Goal: Task Accomplishment & Management: Complete application form

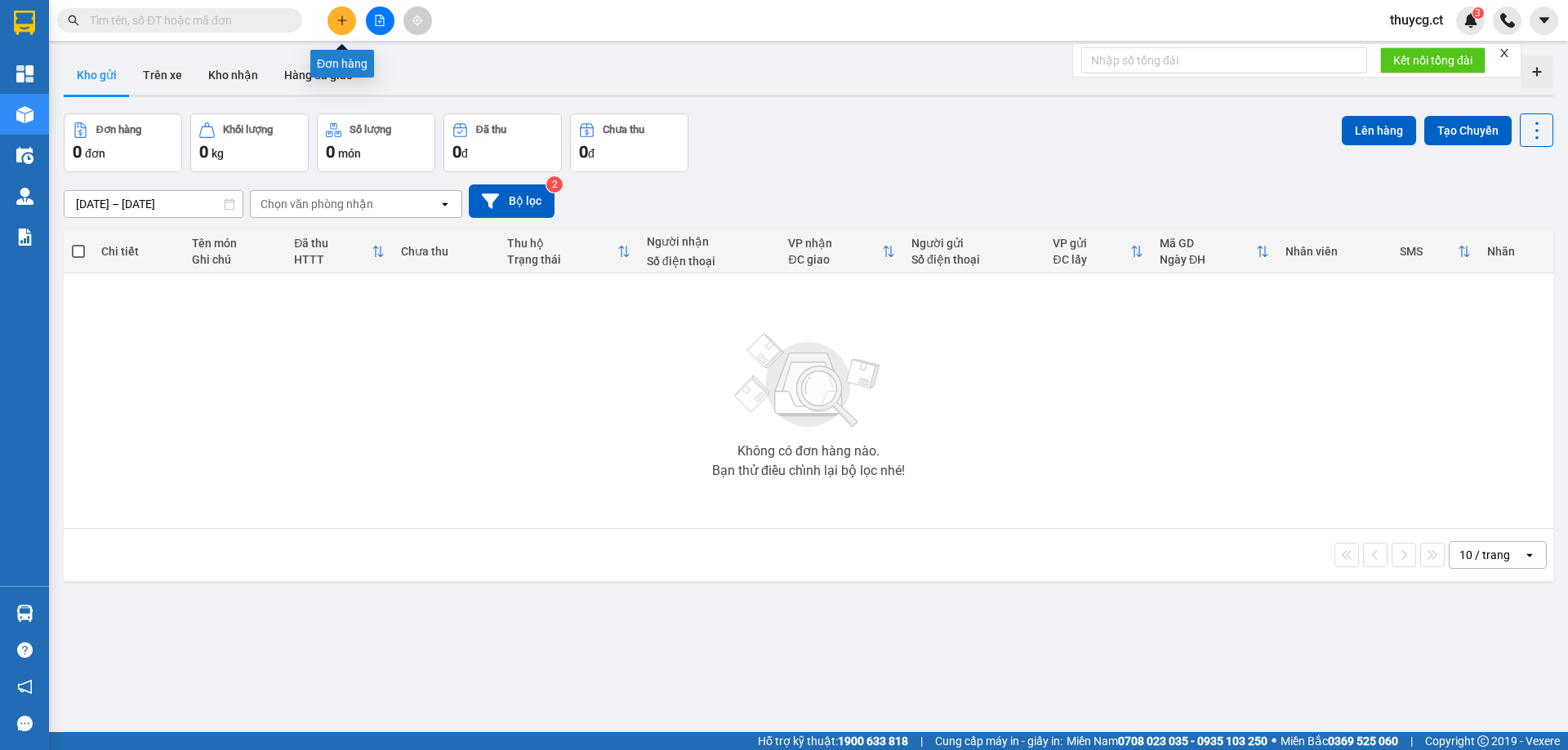
click at [340, 10] on button at bounding box center [342, 20] width 29 height 29
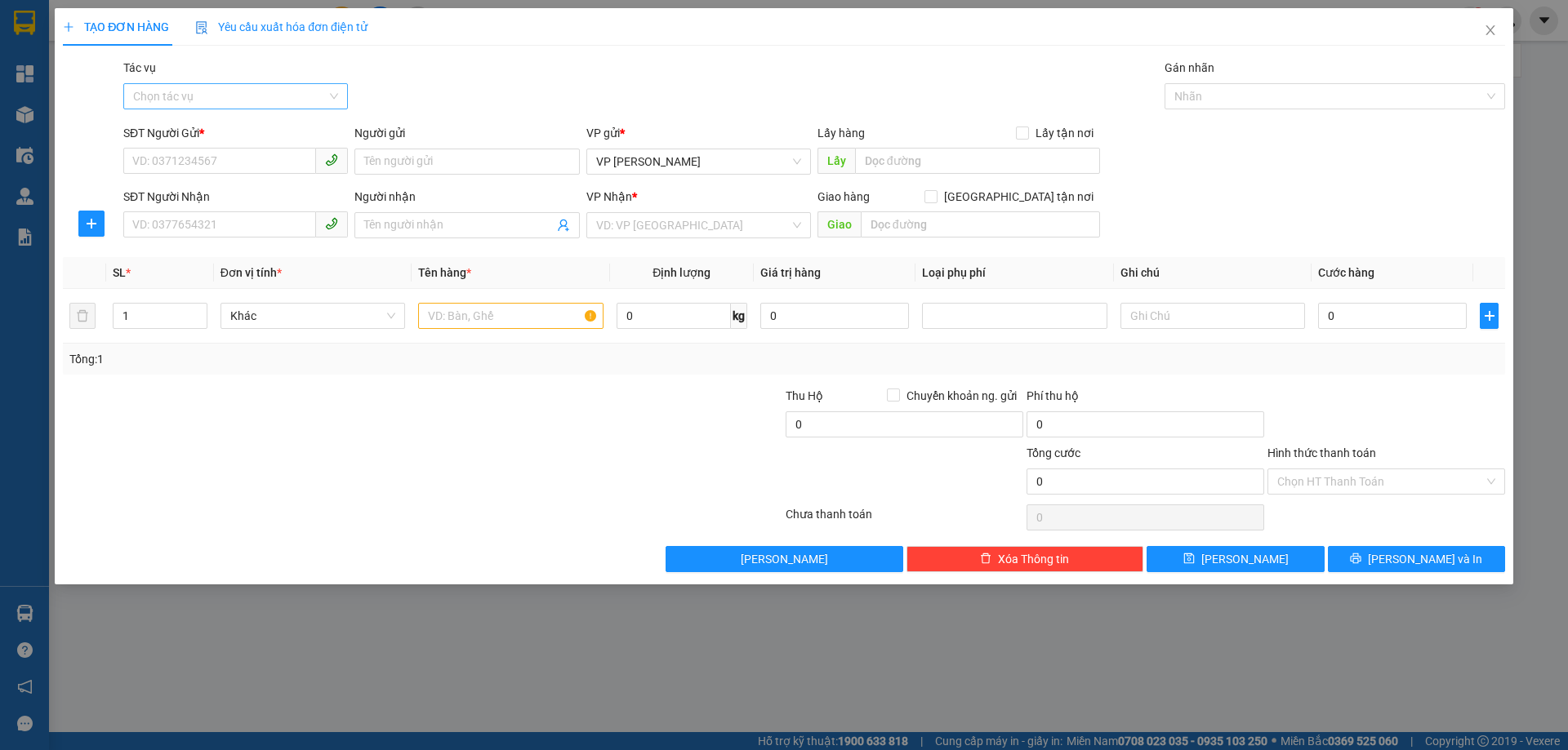
click at [155, 99] on input "Tác vụ" at bounding box center [229, 96] width 193 height 24
click at [151, 123] on div "Nhập hàng lên xe" at bounding box center [235, 128] width 205 height 18
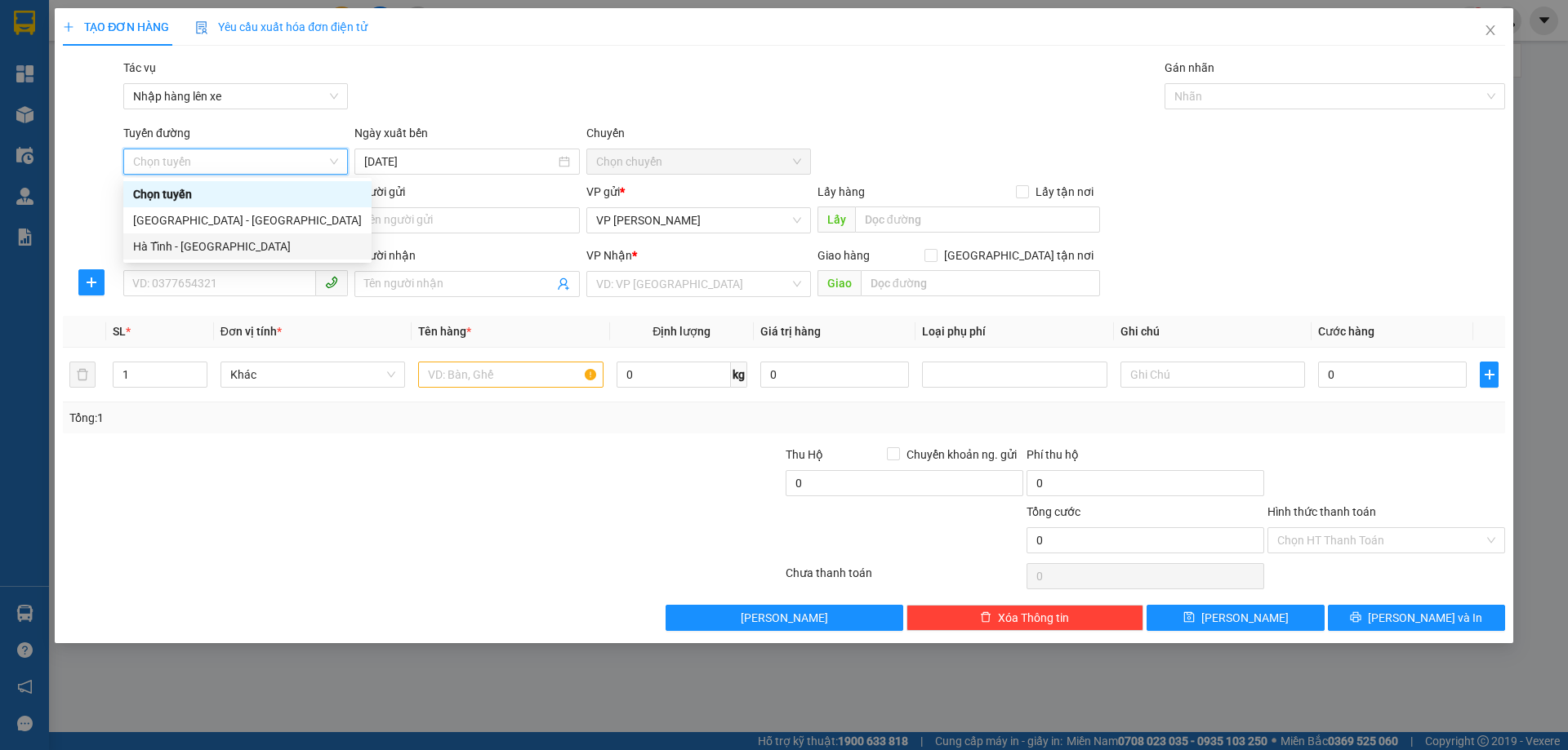
click at [174, 246] on div "Hà Tĩnh - Hà Nội" at bounding box center [247, 247] width 229 height 18
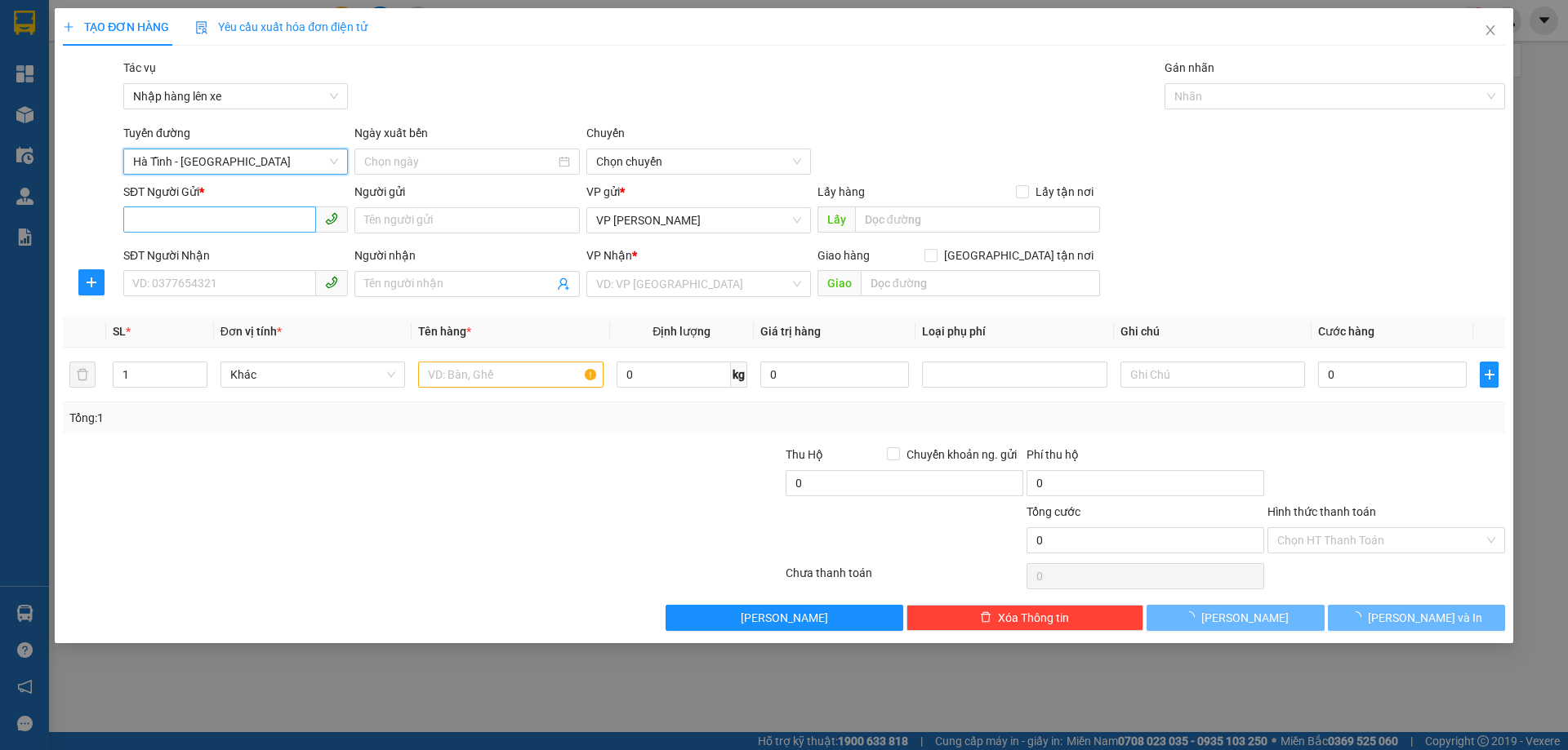
type input "13/08/2025"
click at [156, 219] on input "SĐT Người Gửi *" at bounding box center [219, 219] width 192 height 26
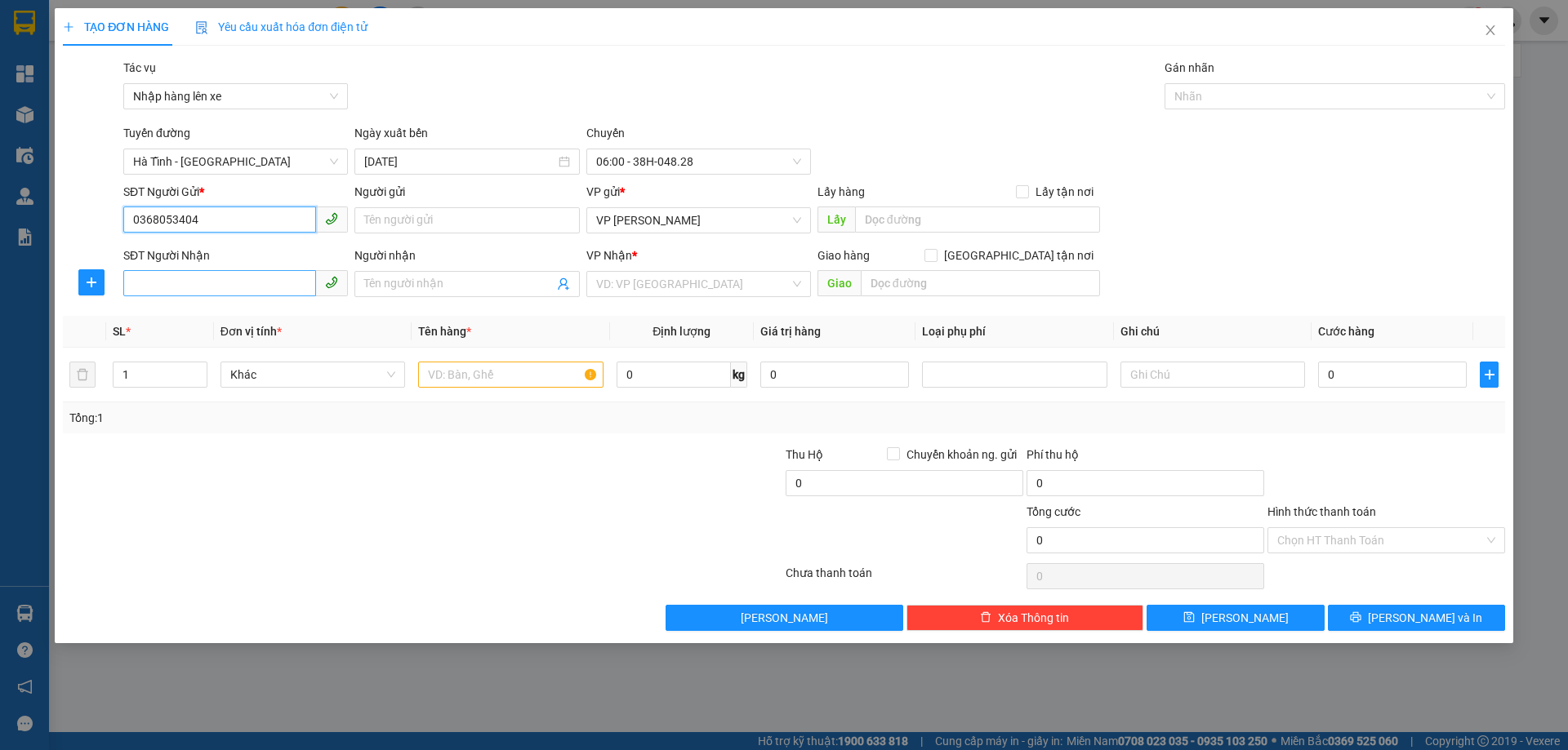
type input "0368053404"
click at [149, 281] on input "SĐT Người Nhận" at bounding box center [219, 283] width 192 height 26
type input "0988338181"
click at [604, 281] on input "search" at bounding box center [692, 284] width 193 height 24
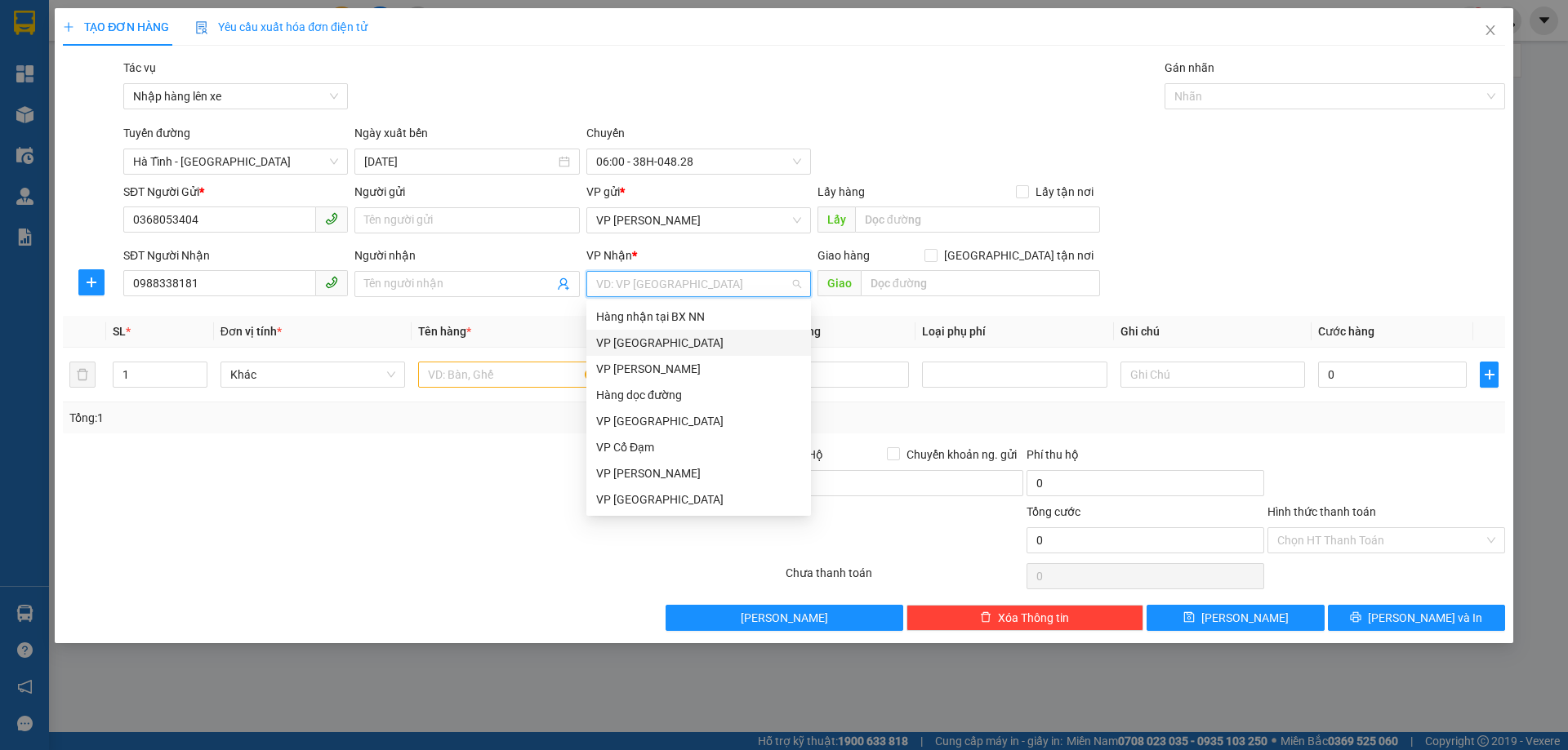
click at [610, 339] on div "VP Mỹ Đình" at bounding box center [698, 343] width 205 height 18
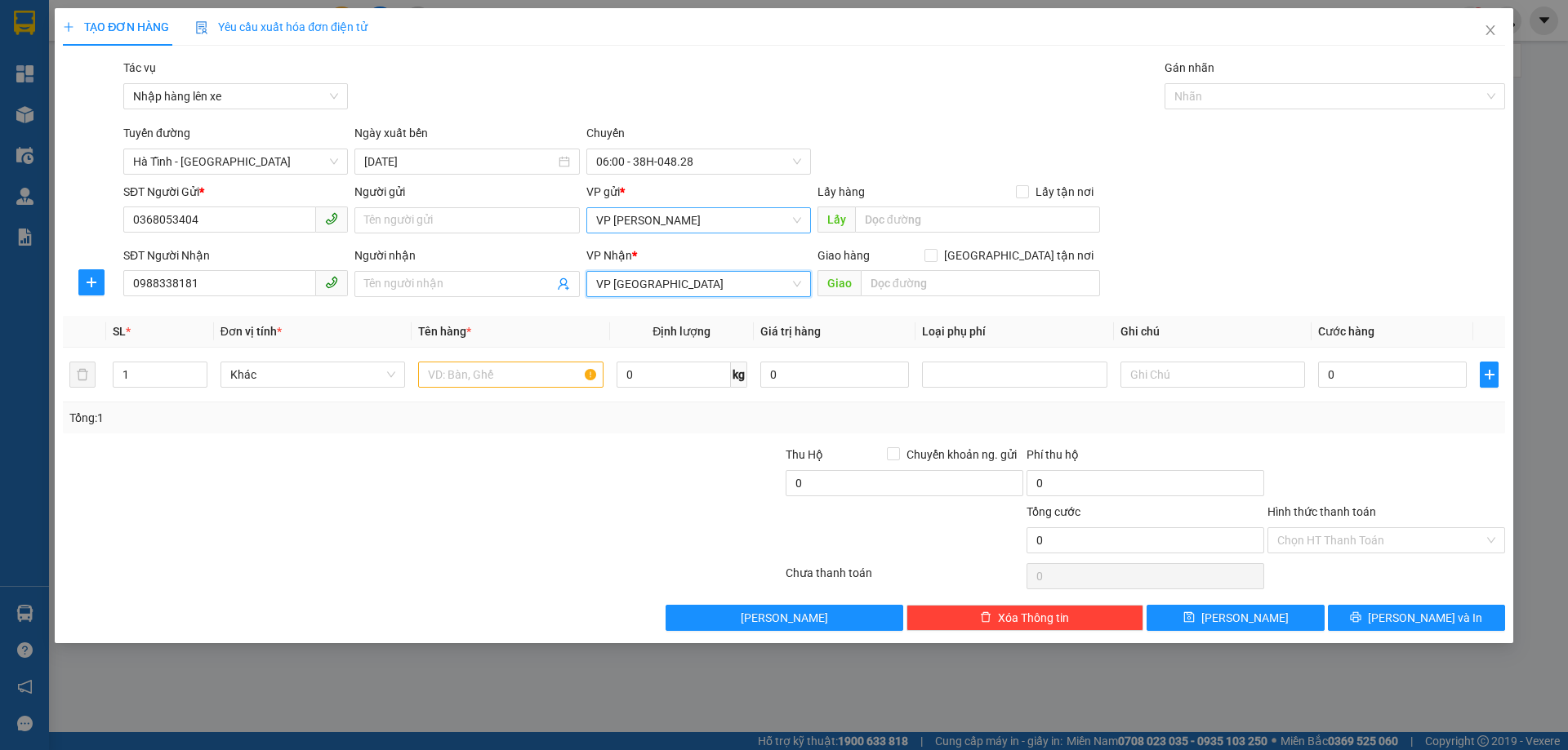
click at [697, 227] on span "VP Cương Gián" at bounding box center [698, 220] width 205 height 24
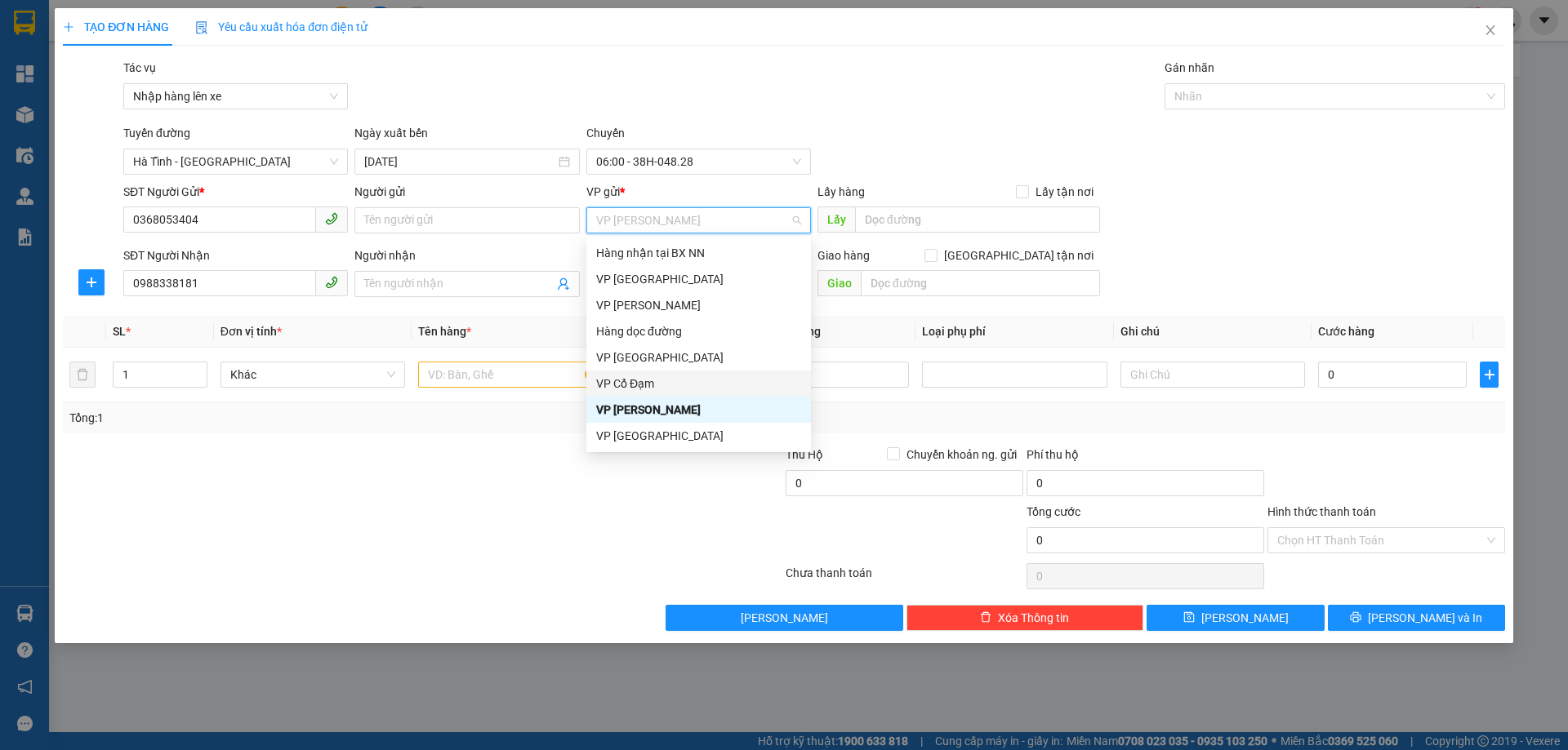
click at [628, 385] on div "VP Cổ Đạm" at bounding box center [698, 384] width 205 height 18
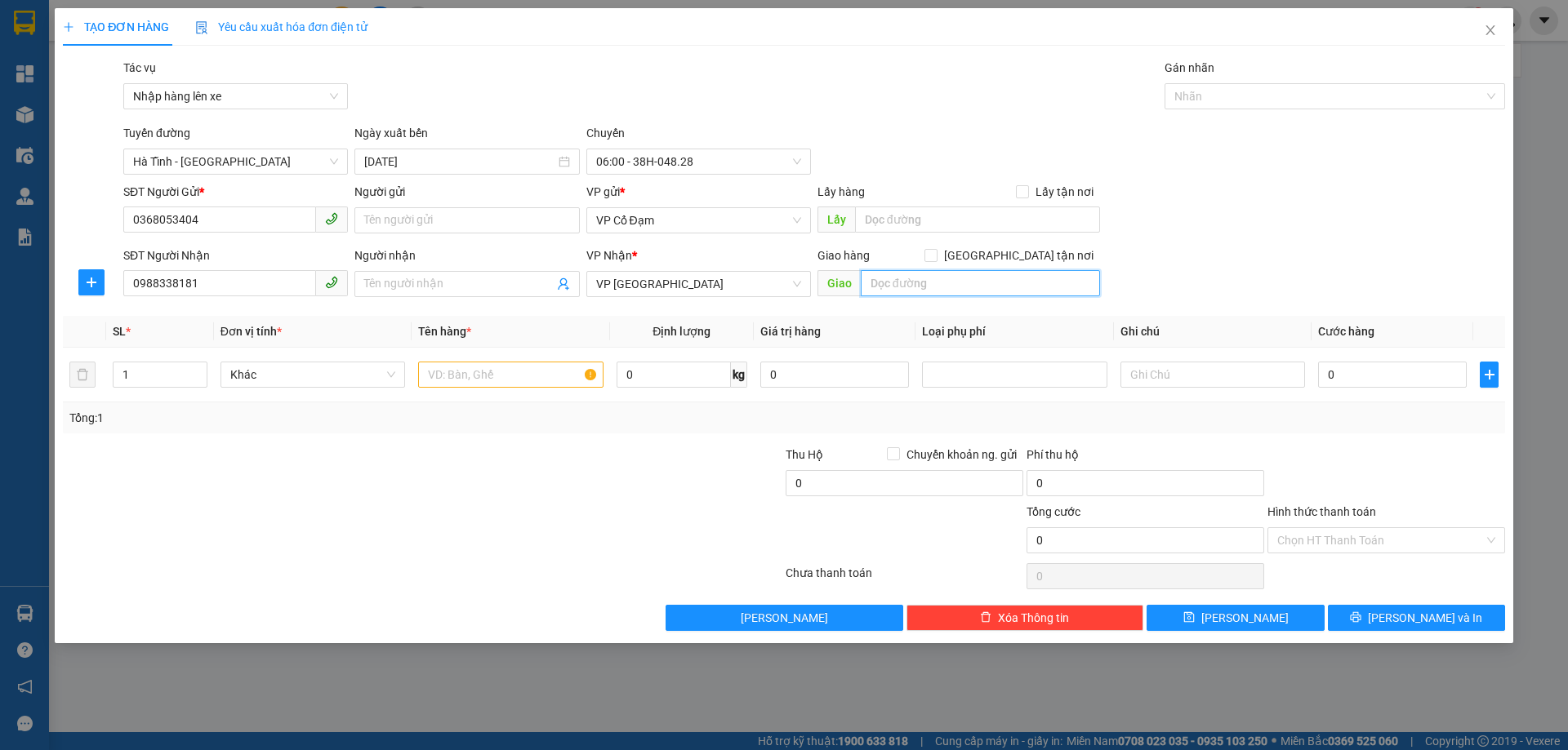
click at [892, 287] on input "text" at bounding box center [981, 283] width 239 height 26
click at [1169, 375] on input "text" at bounding box center [1212, 375] width 184 height 26
click at [899, 276] on input "text" at bounding box center [981, 283] width 239 height 26
type input "n"
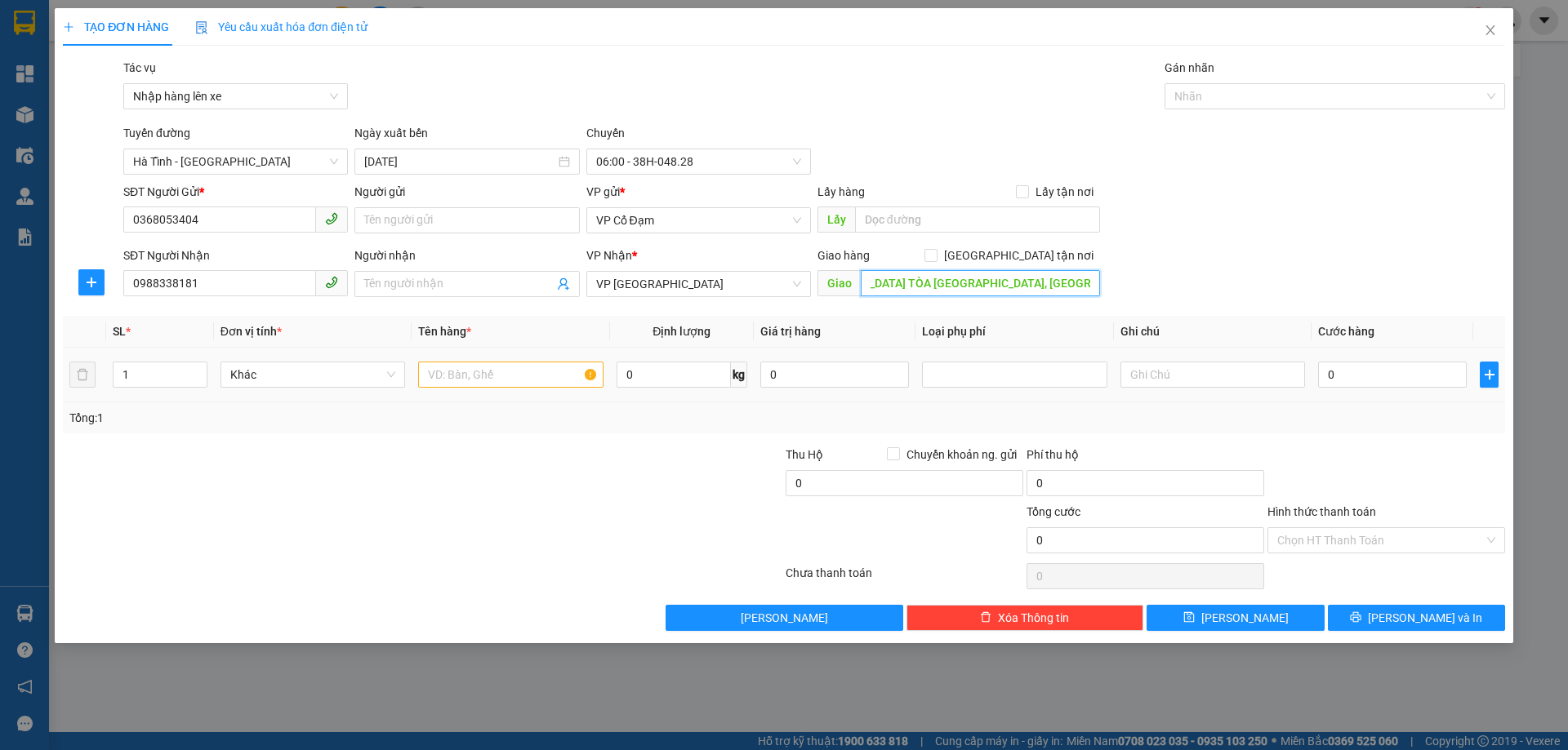
type input "NHỜ SHIP XUÂN MAI COMPLEX TÒA B YÊN NGHĨA, HÀ ĐÔNG"
click at [504, 383] on input "text" at bounding box center [510, 375] width 184 height 26
type input "1 XỐP HẢI SẢN"
click at [1353, 376] on input "0" at bounding box center [1392, 375] width 149 height 26
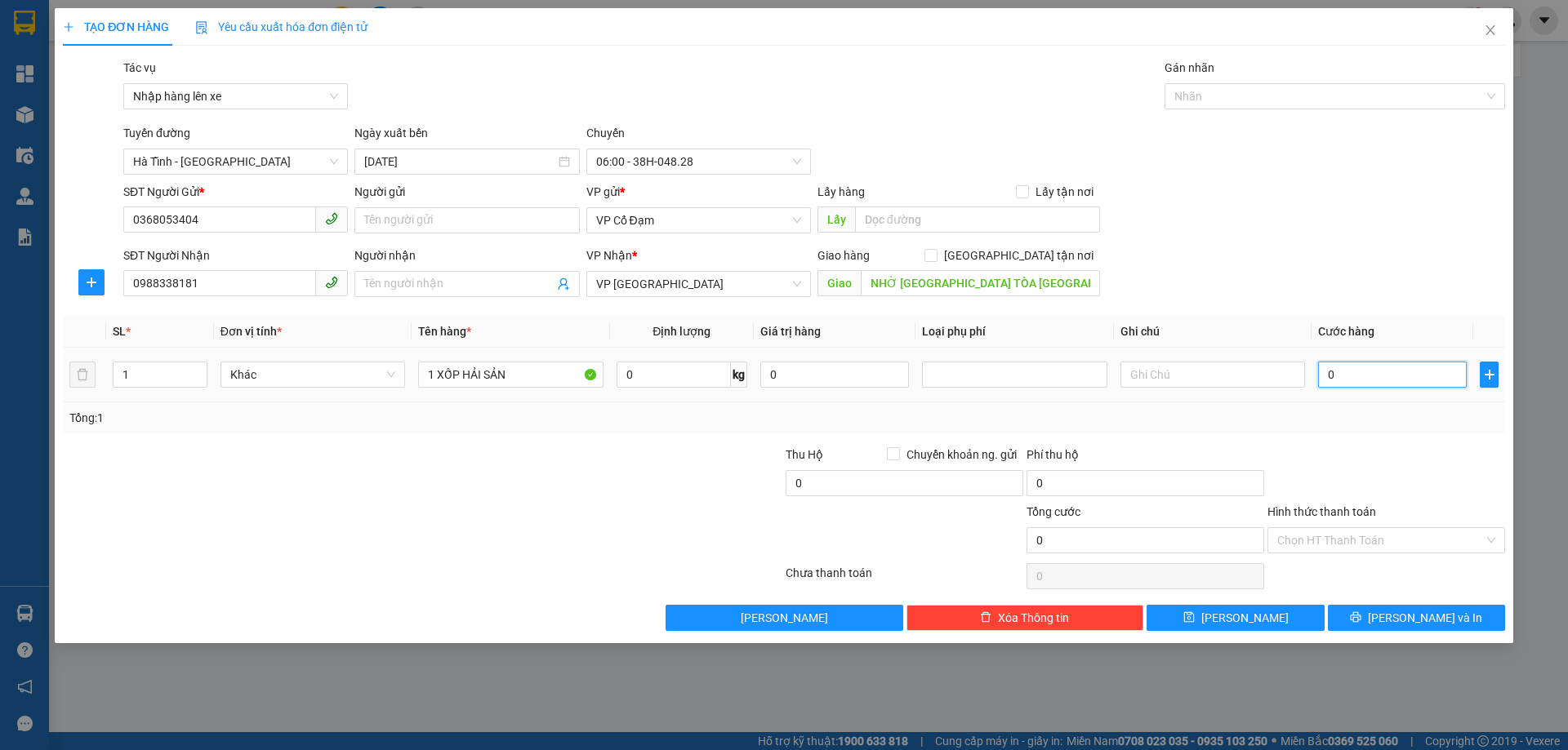
type input "1"
type input "14"
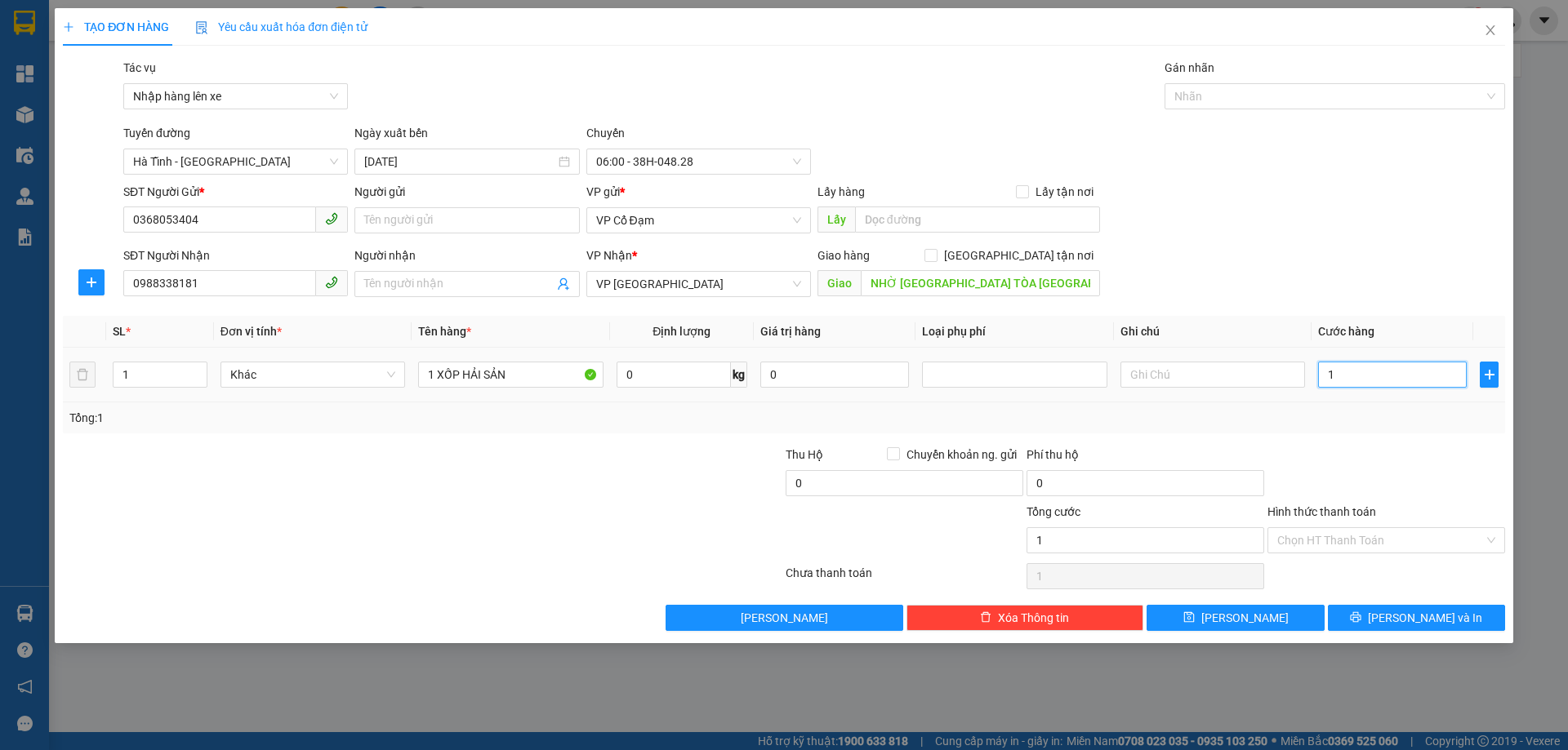
type input "14"
type input "140"
type input "1.400"
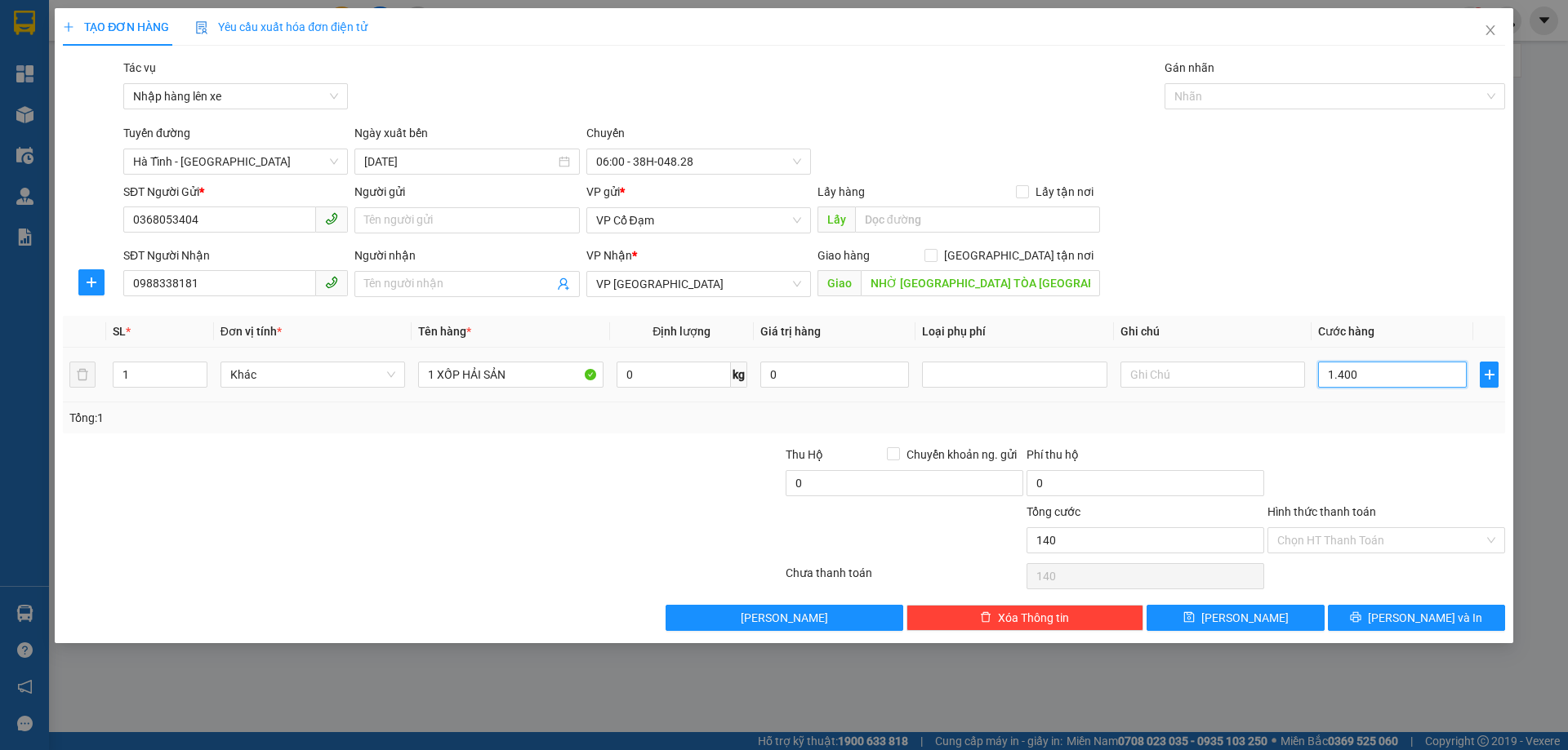
type input "1.400"
type input "14.000"
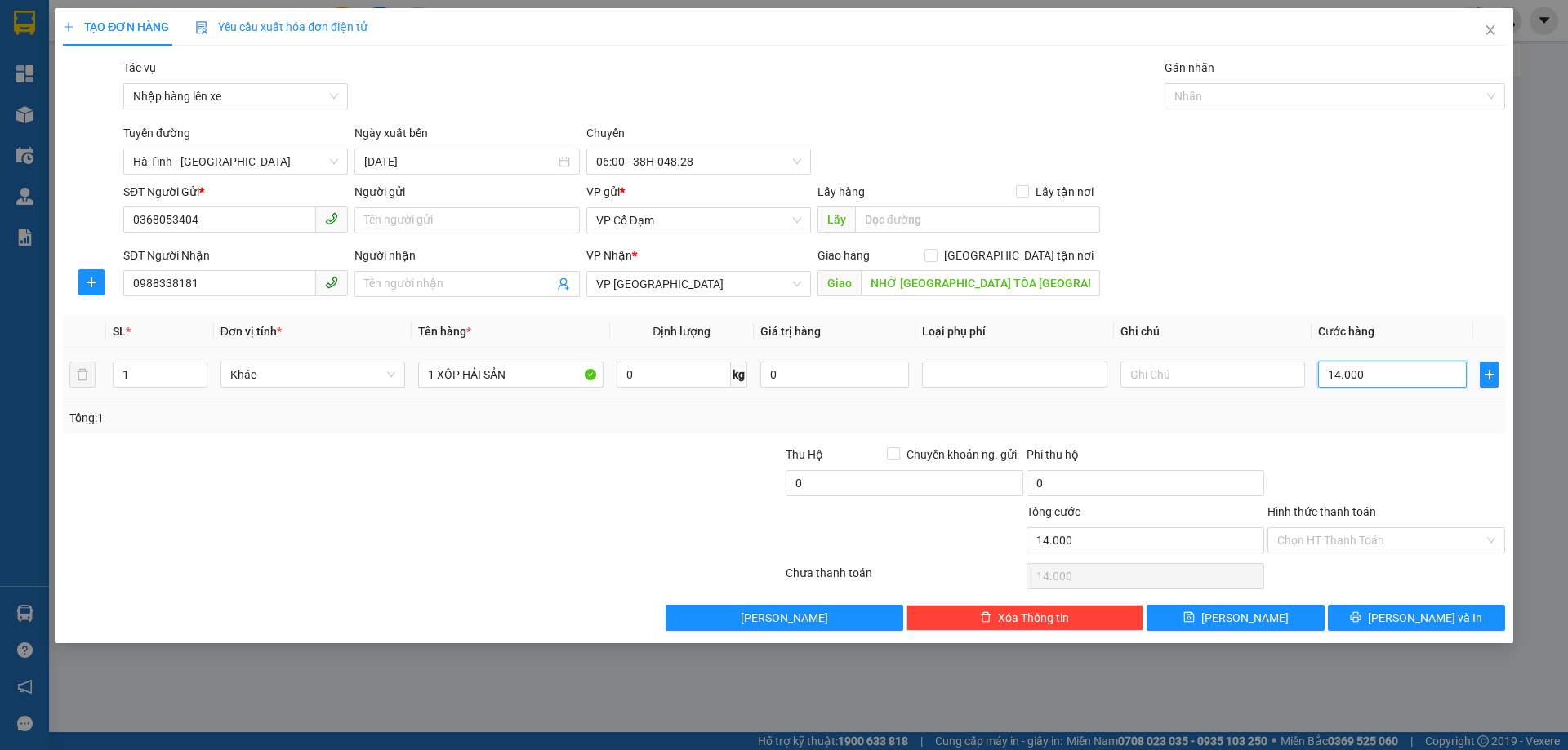
type input "140.000"
click at [1090, 281] on input "NHỜ SHIP XUÂN MAI COMPLEX TÒA B YÊN NGHĨA, HÀ ĐÔNG" at bounding box center [981, 283] width 239 height 26
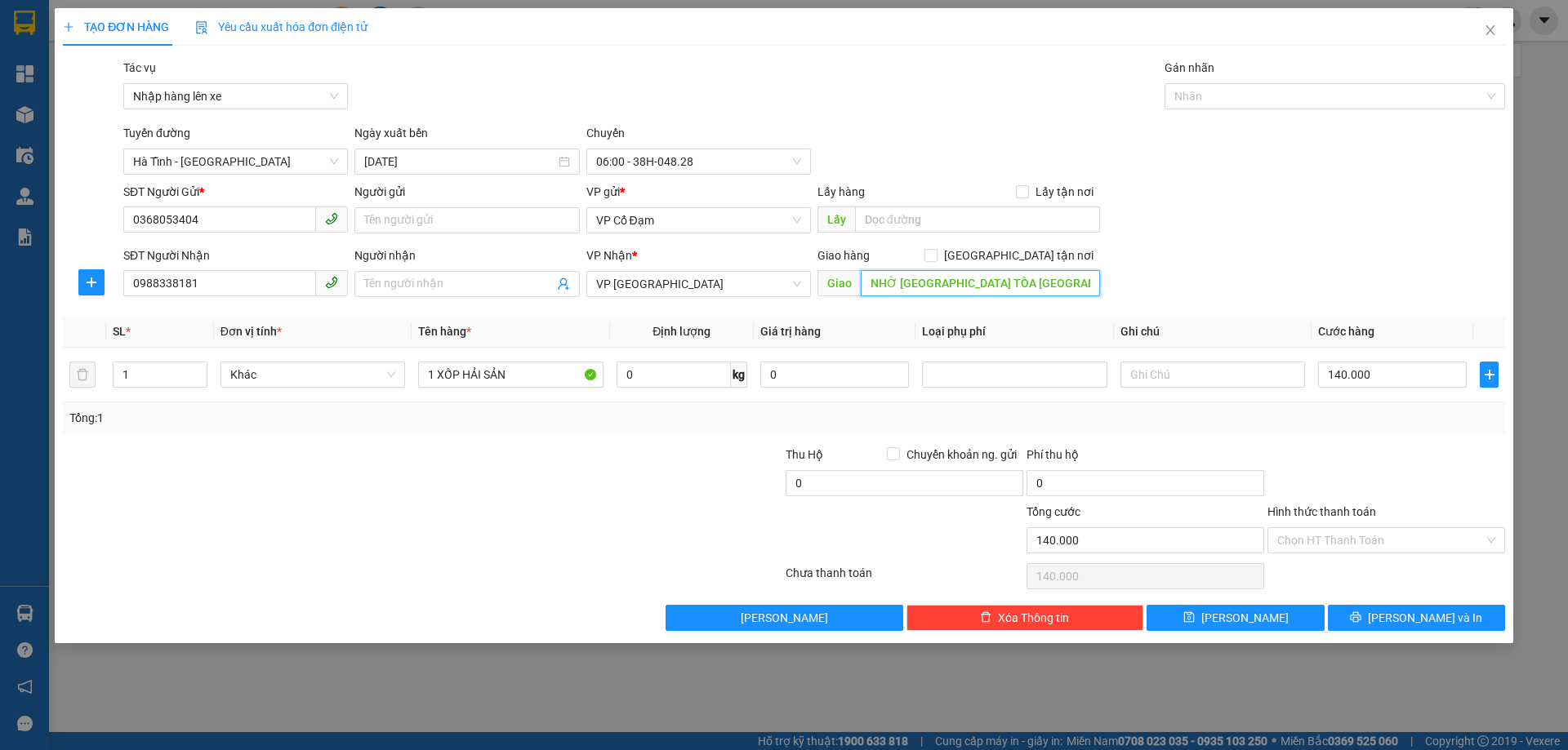
click at [1090, 281] on input "NHỜ SHIP XUÂN MAI COMPLEX TÒA B YÊN NGHĨA, HÀ ĐÔNG" at bounding box center [981, 283] width 239 height 26
click at [1146, 372] on input "text" at bounding box center [1212, 375] width 184 height 26
type input "D"
type input "ĐÃ THU PHÍ SHIP"
click at [1329, 545] on input "Hình thức thanh toán" at bounding box center [1380, 540] width 206 height 24
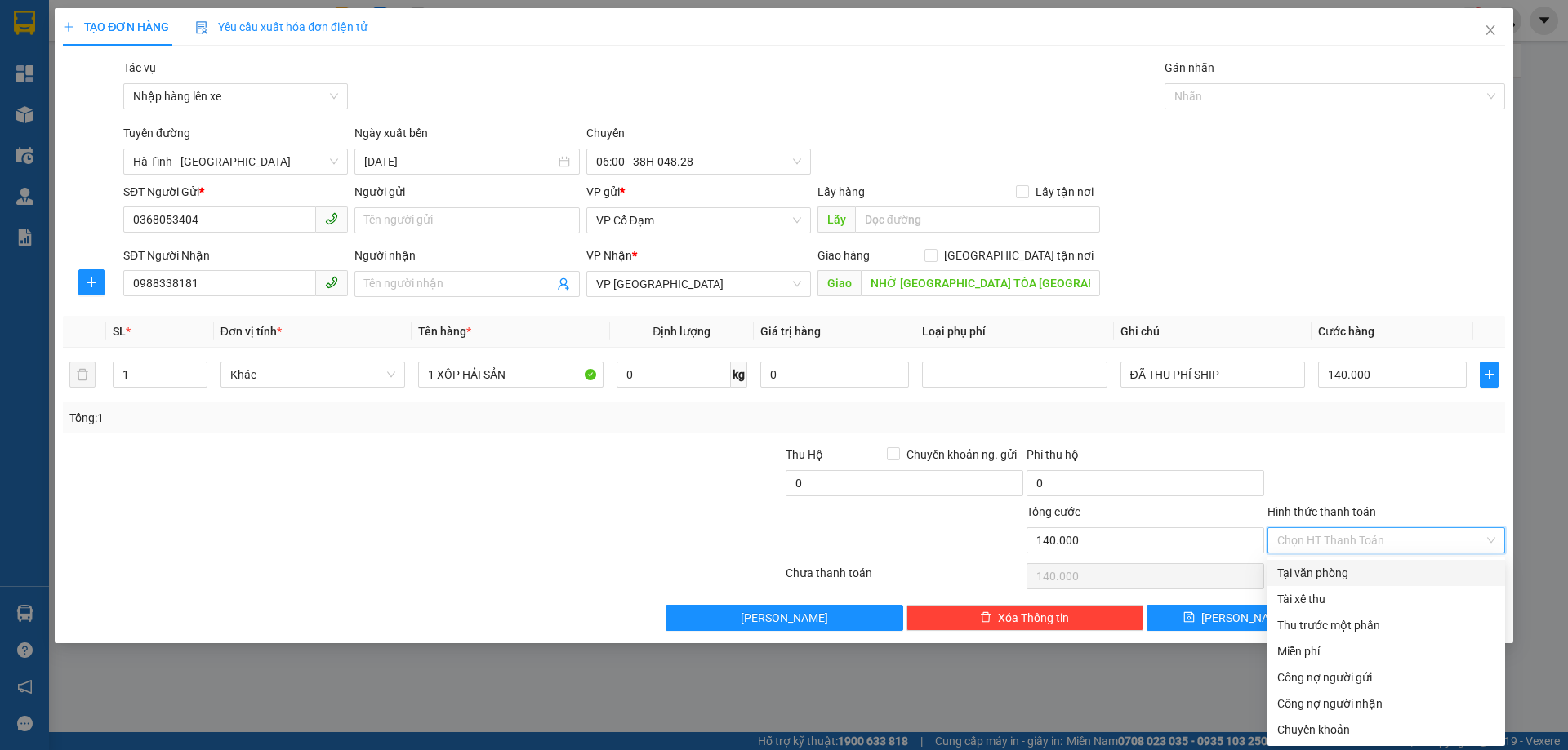
click at [1349, 486] on div at bounding box center [1386, 474] width 241 height 57
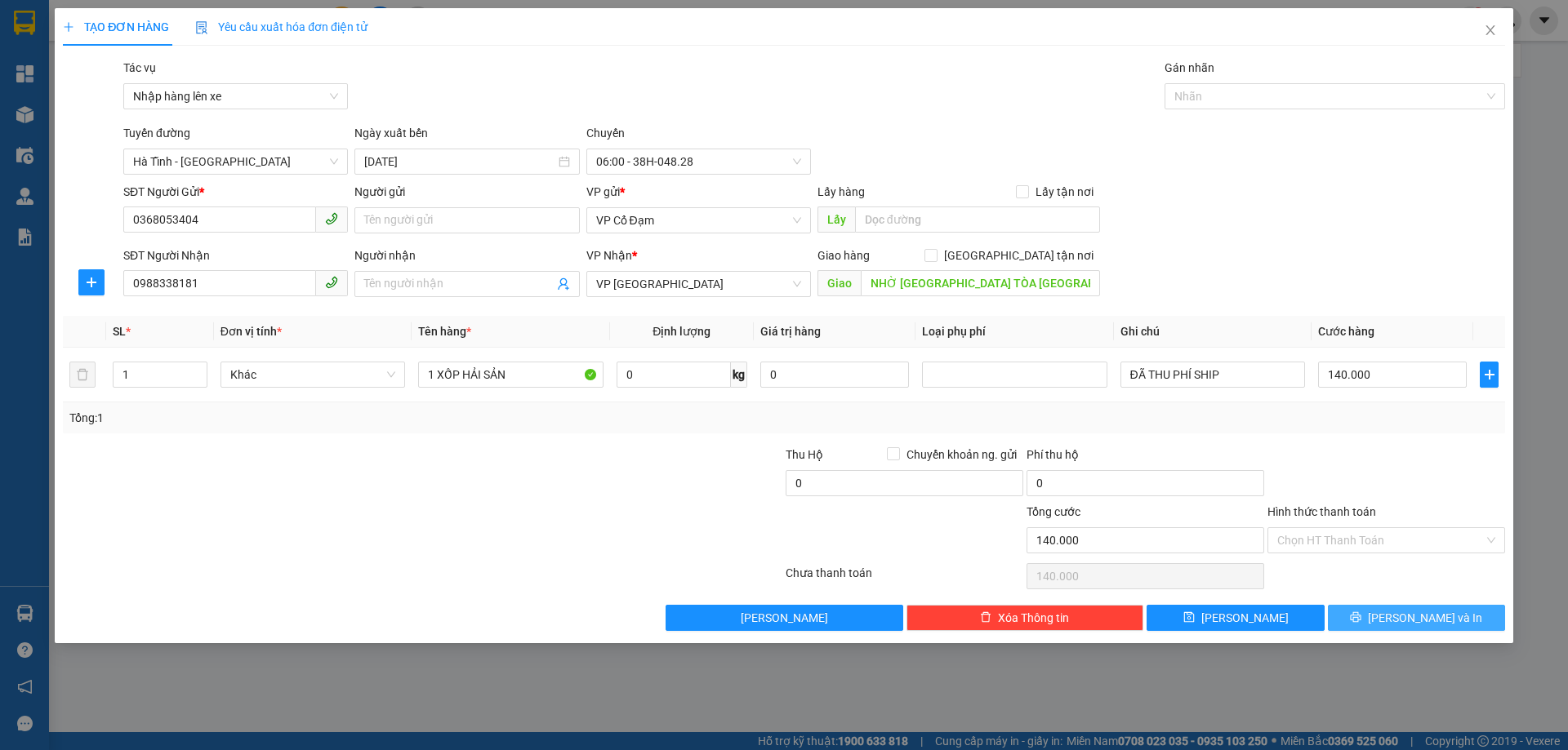
click at [1370, 622] on button "Lưu và In" at bounding box center [1416, 618] width 177 height 26
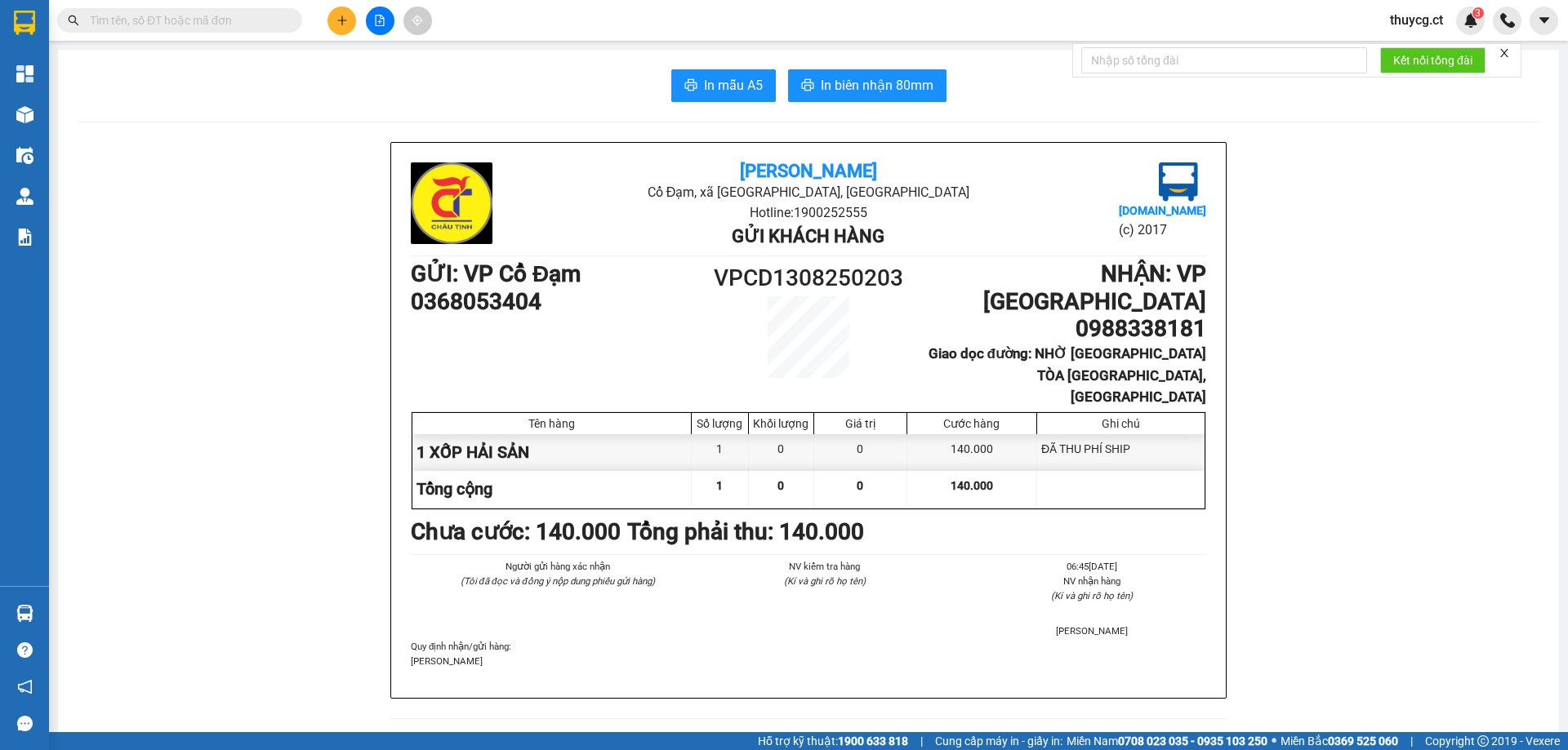
click at [1502, 54] on icon "close" at bounding box center [1503, 52] width 11 height 11
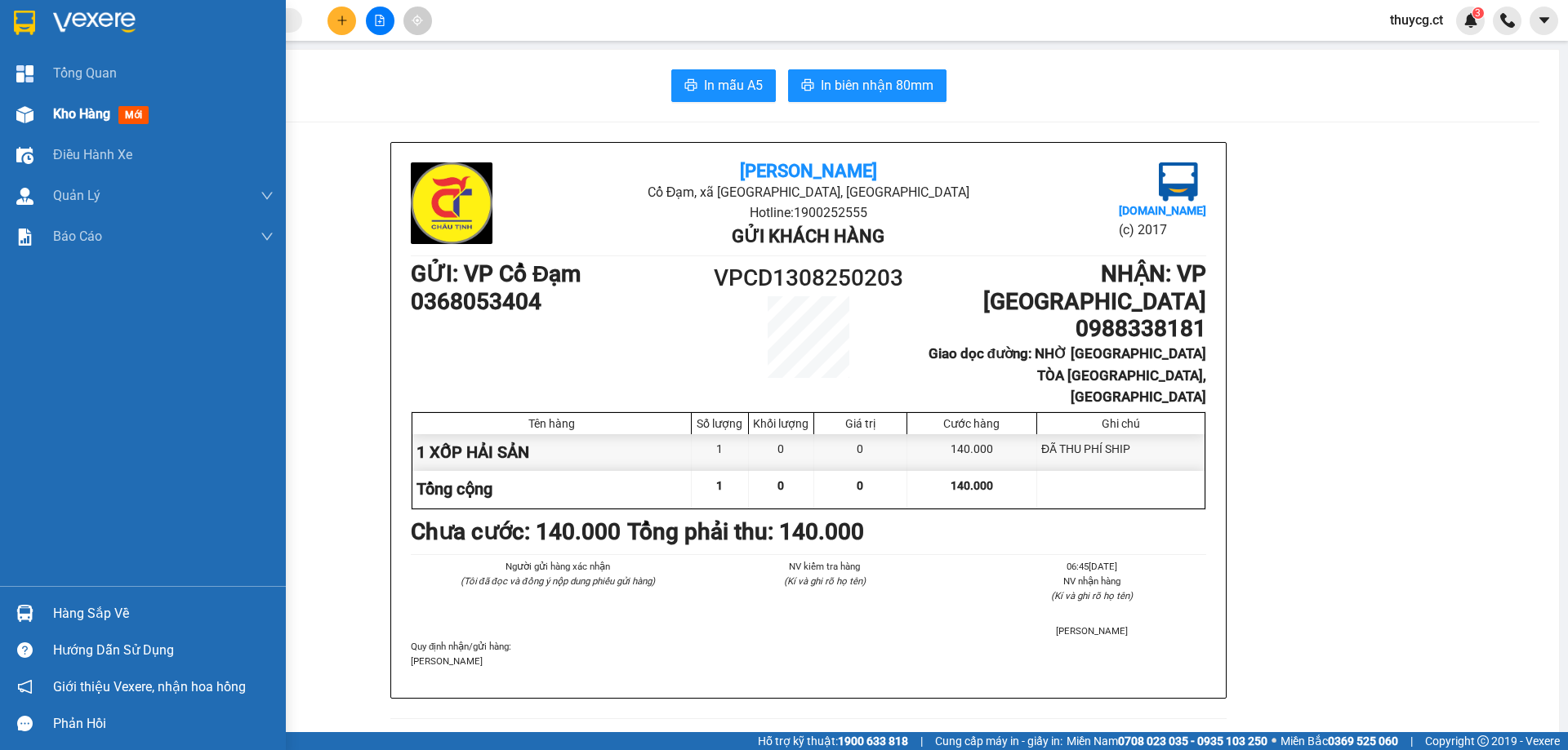
click at [68, 116] on span "Kho hàng" at bounding box center [81, 114] width 57 height 16
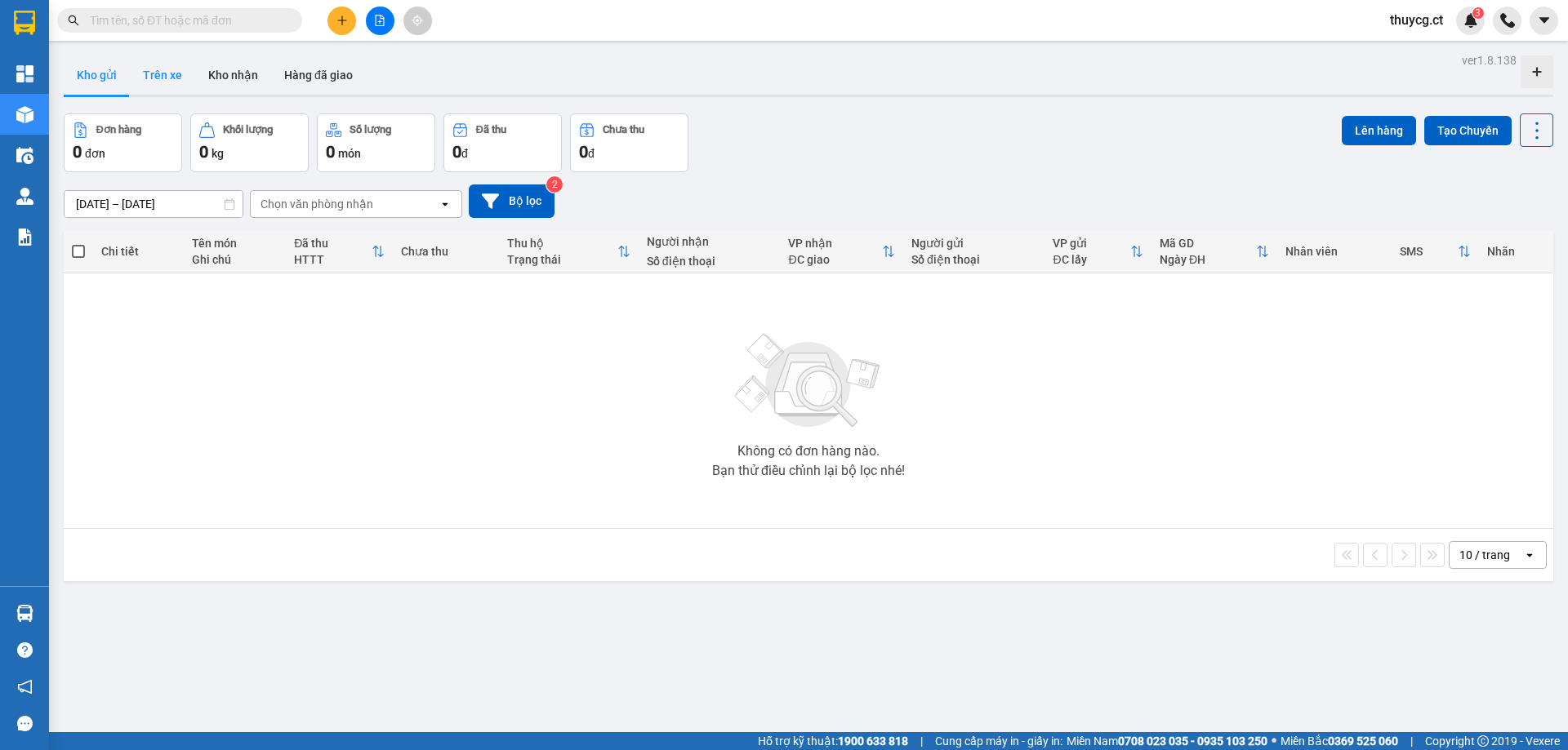
click at [156, 75] on button "Trên xe" at bounding box center [163, 75] width 66 height 39
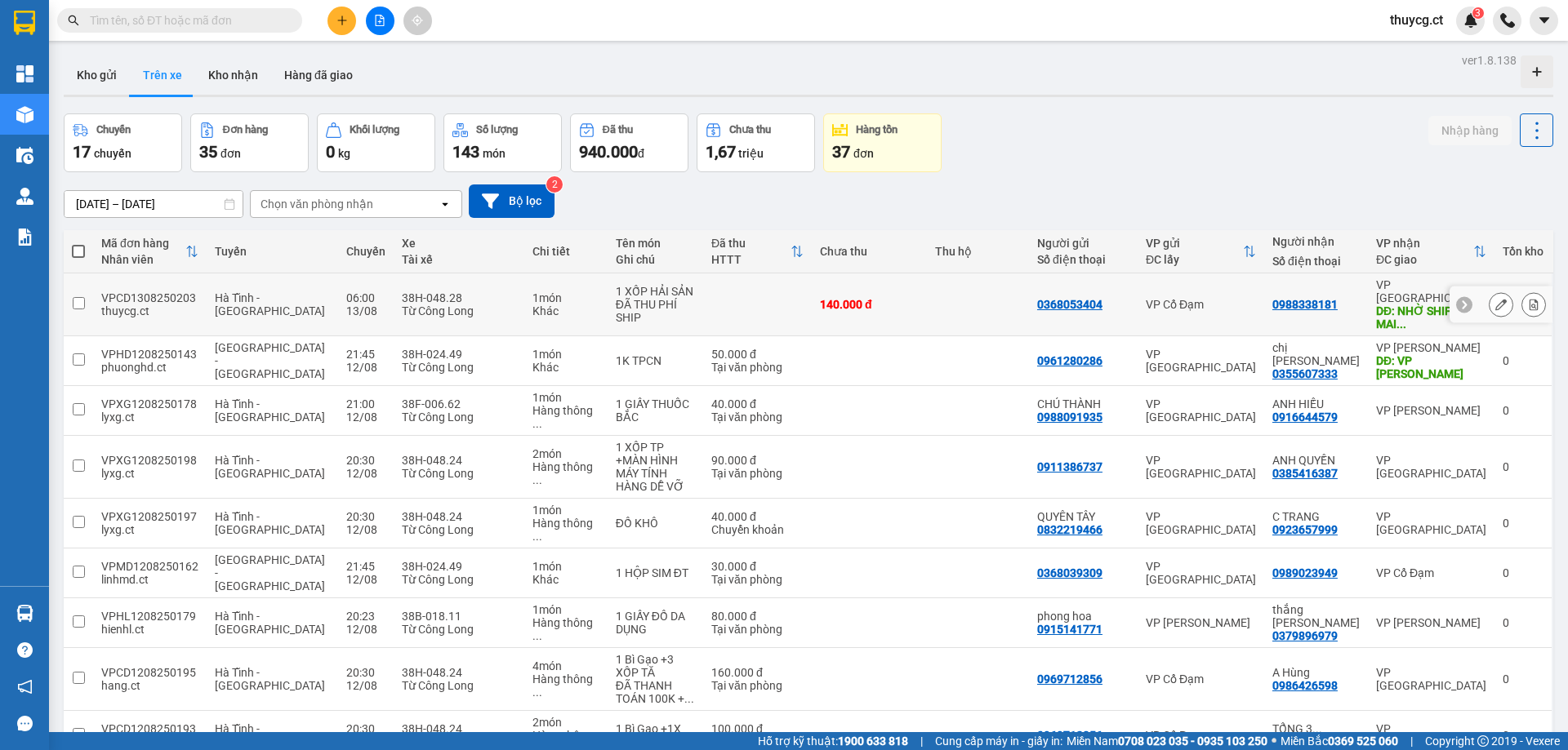
click at [80, 297] on input "checkbox" at bounding box center [79, 303] width 12 height 12
checkbox input "true"
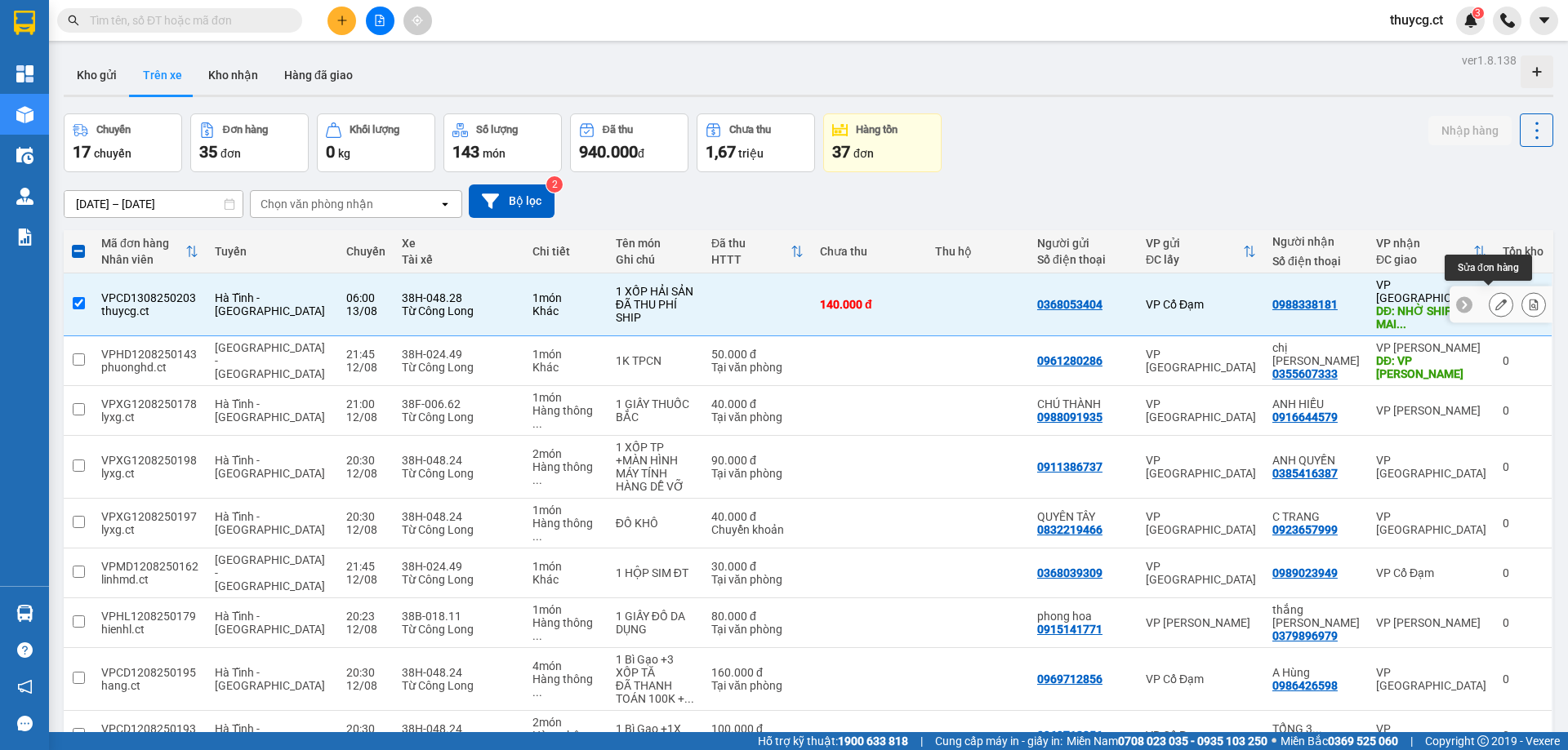
click at [1489, 297] on button at bounding box center [1501, 305] width 23 height 29
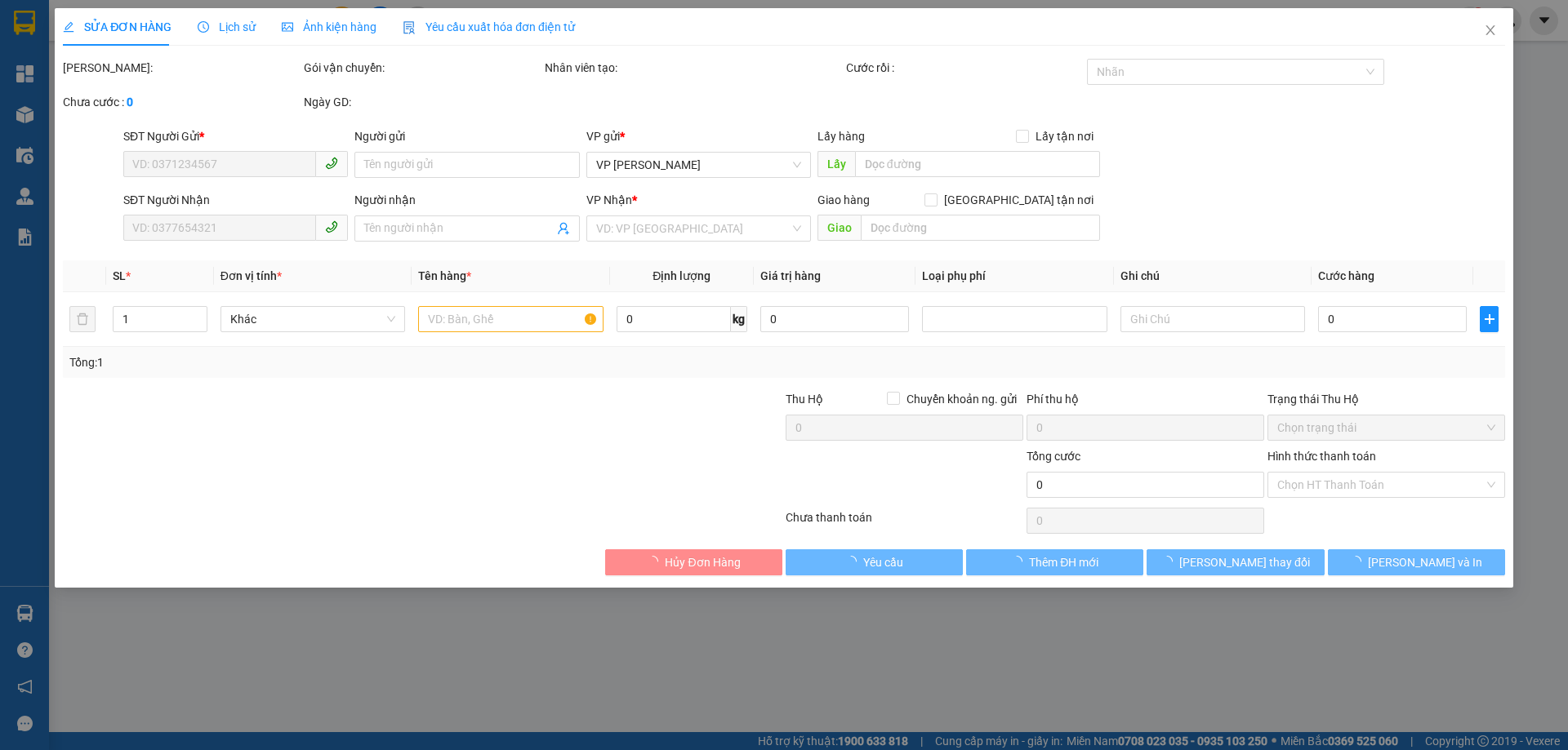
type input "0368053404"
type input "0988338181"
type input "NHỜ SHIP XUÂN MAI COMPLEX TÒA B YÊN NGHĨA, HÀ ĐÔNG"
type input "140.000"
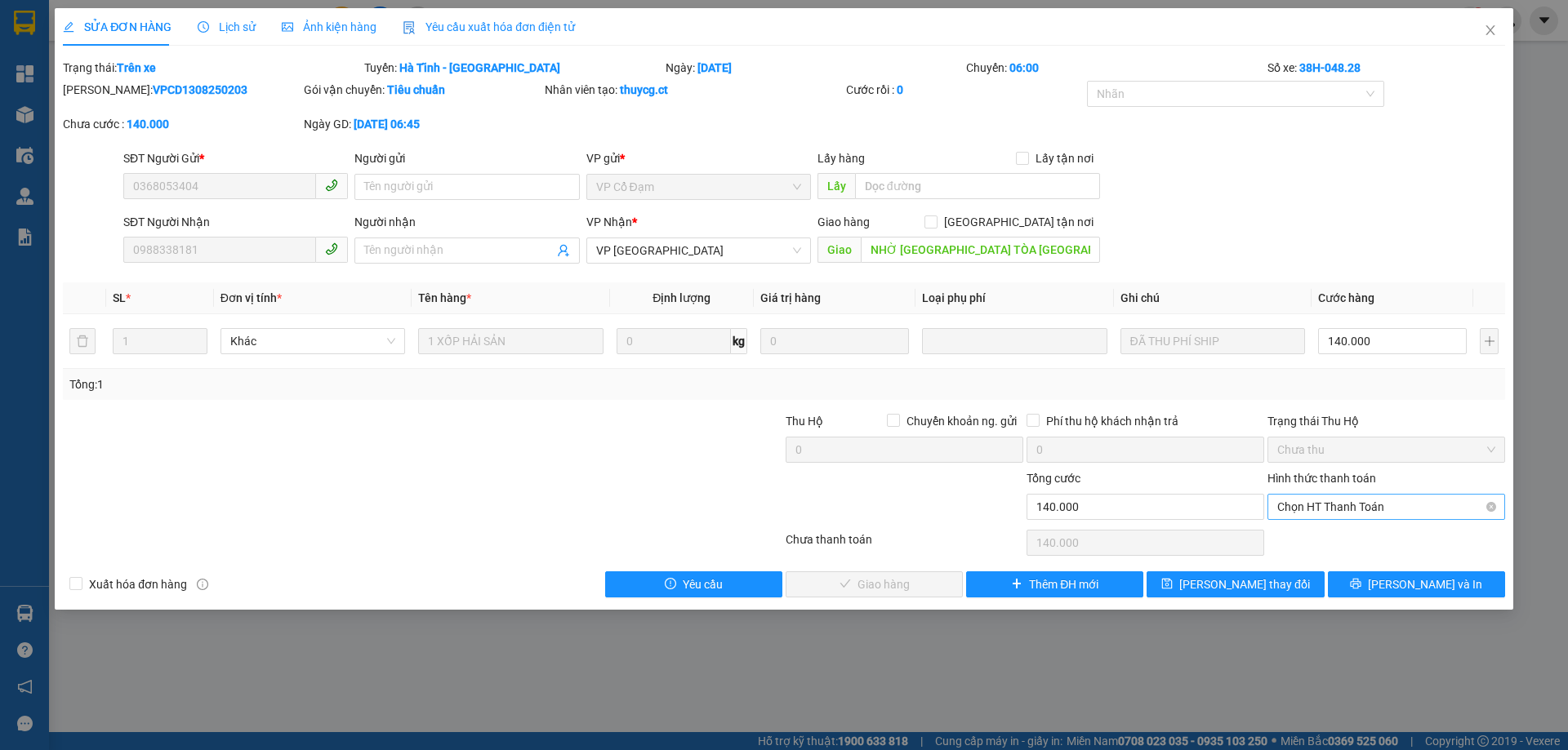
click at [1341, 503] on span "Chọn HT Thanh Toán" at bounding box center [1385, 507] width 218 height 24
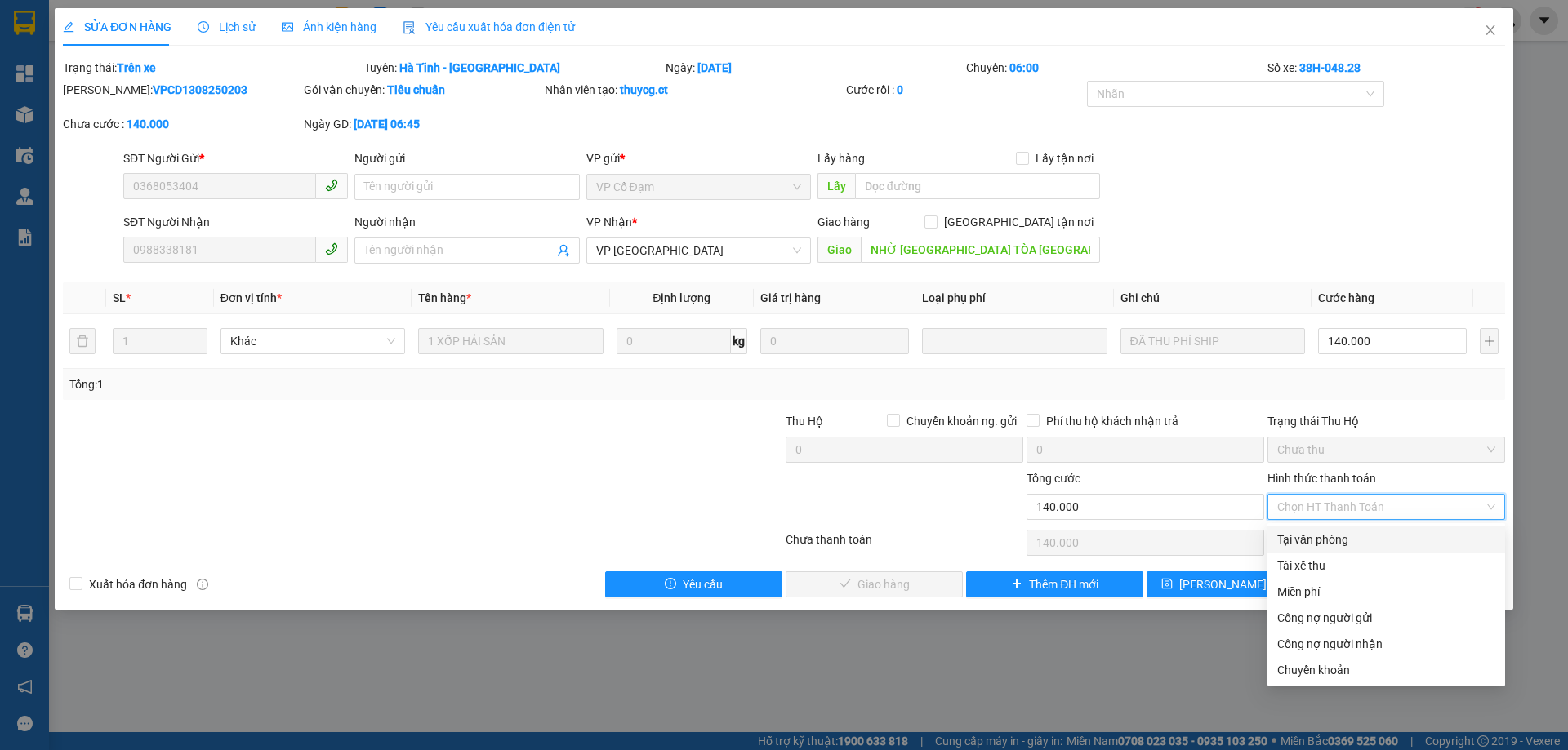
click at [1332, 449] on span "Chưa thu" at bounding box center [1385, 450] width 218 height 24
click at [1301, 539] on div "Tại văn phòng" at bounding box center [1385, 539] width 218 height 18
type input "0"
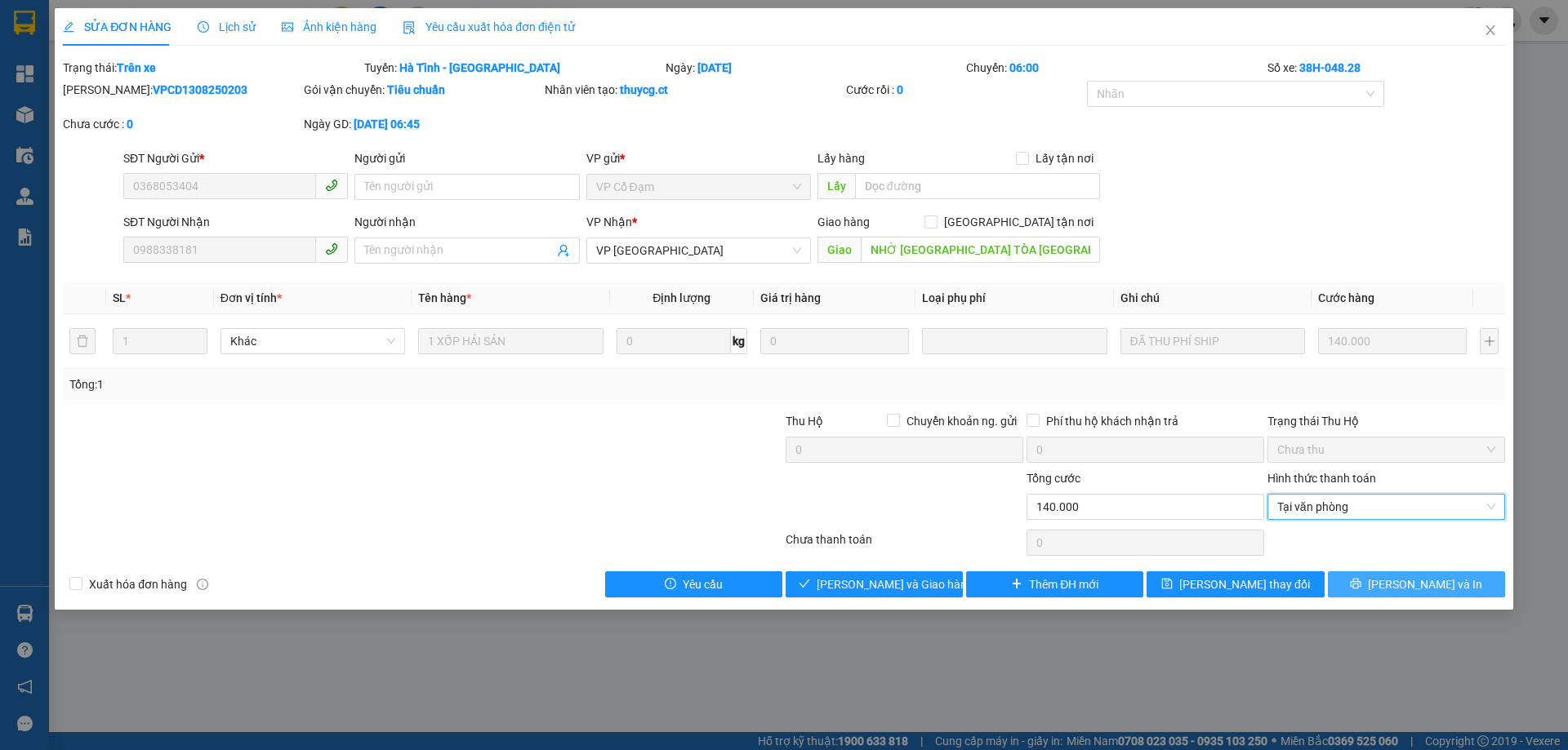
click at [1361, 586] on icon "printer" at bounding box center [1355, 583] width 11 height 11
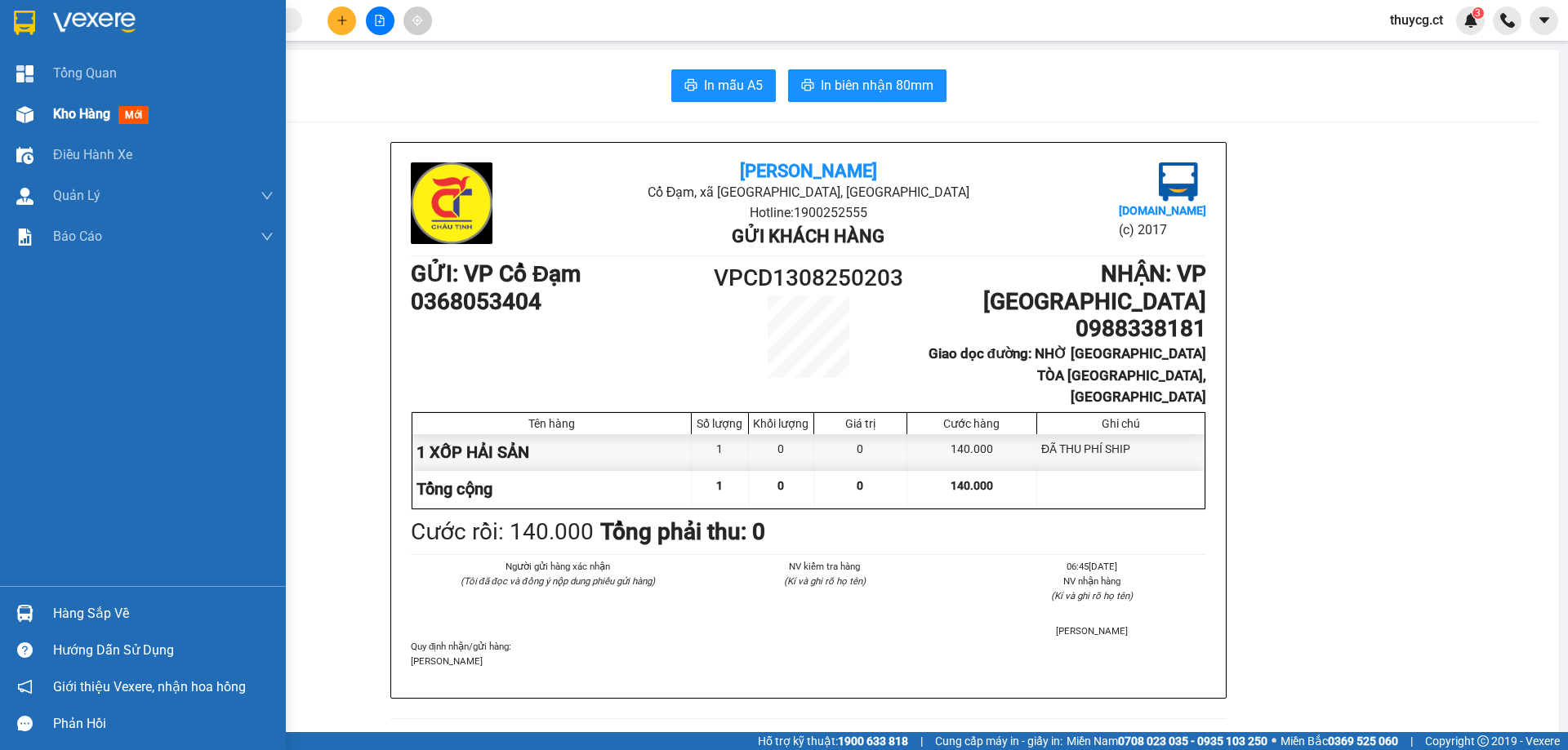
drag, startPoint x: 62, startPoint y: 111, endPoint x: 76, endPoint y: 109, distance: 14.1
click at [62, 112] on span "Kho hàng" at bounding box center [81, 114] width 57 height 16
